Goal: Navigation & Orientation: Find specific page/section

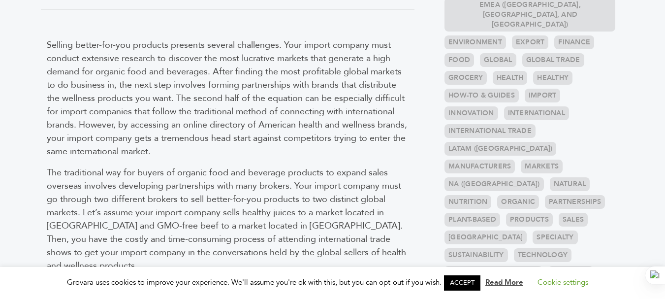
scroll to position [394, 0]
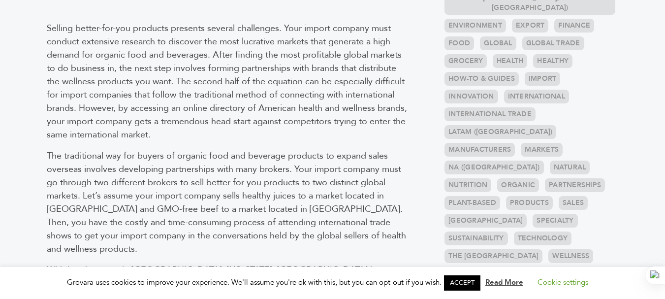
click at [491, 178] on link "Nutrition" at bounding box center [467, 185] width 47 height 14
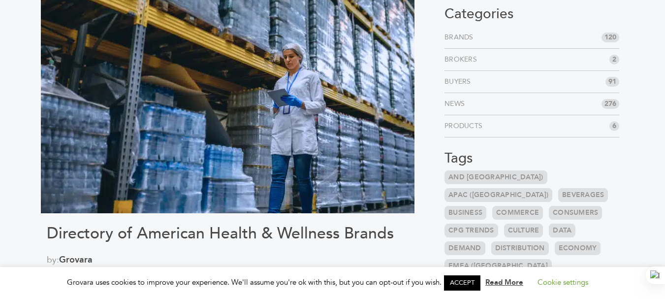
scroll to position [0, 0]
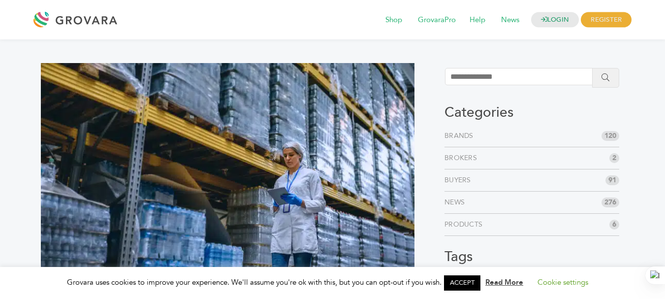
click at [507, 135] on li "Brands 120" at bounding box center [531, 136] width 175 height 22
click at [609, 132] on span "120" at bounding box center [610, 136] width 18 height 10
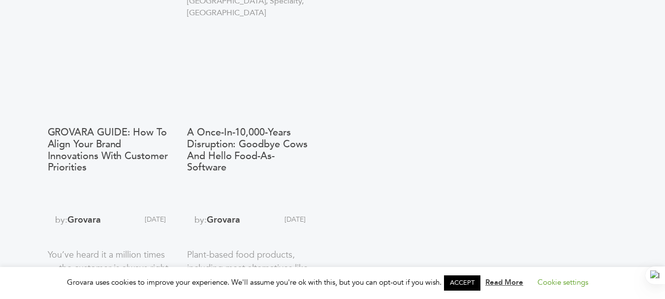
scroll to position [85, 0]
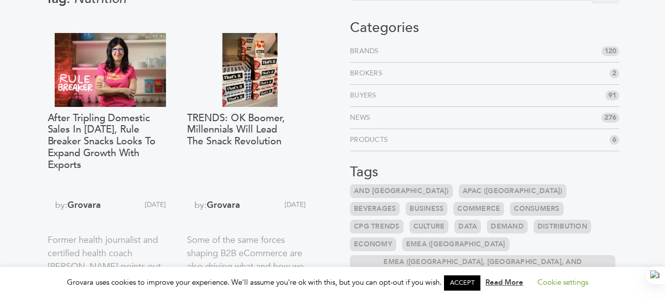
click at [610, 49] on span "120" at bounding box center [610, 51] width 18 height 10
click at [378, 48] on link "Brands" at bounding box center [366, 51] width 33 height 10
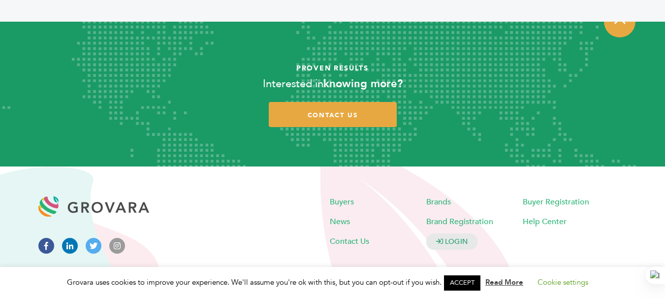
scroll to position [2127, 0]
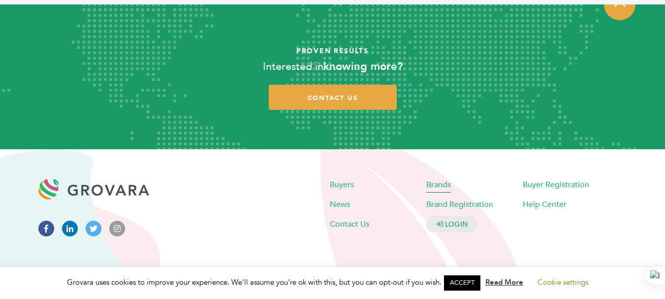
click at [443, 185] on span "Brands" at bounding box center [438, 184] width 25 height 11
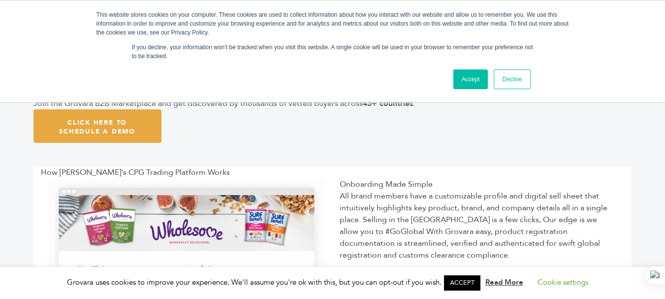
scroll to position [394, 0]
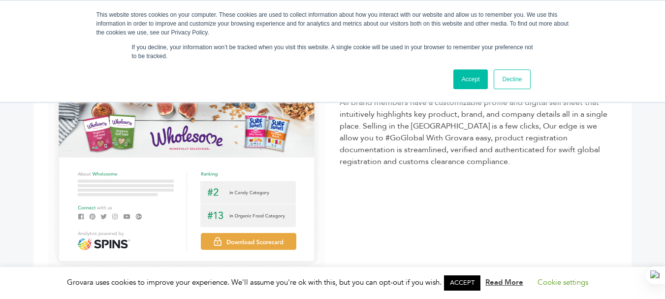
click at [512, 72] on link "Decline" at bounding box center [512, 79] width 36 height 20
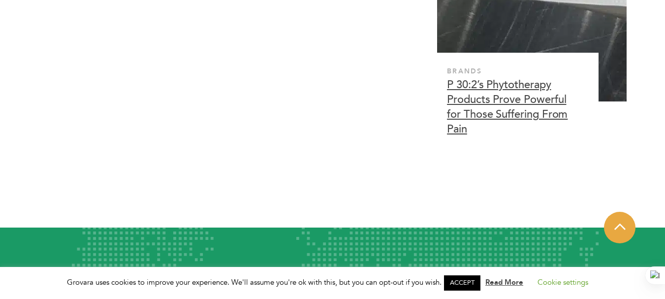
scroll to position [3144, 0]
